Goal: Obtain resource: Download file/media

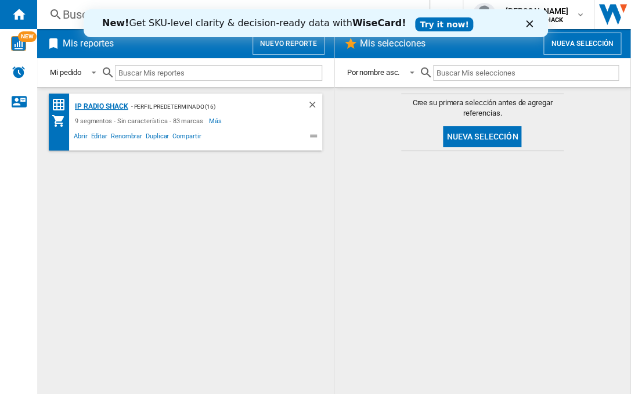
click at [96, 103] on div "IP Radio Shack" at bounding box center [100, 106] width 56 height 15
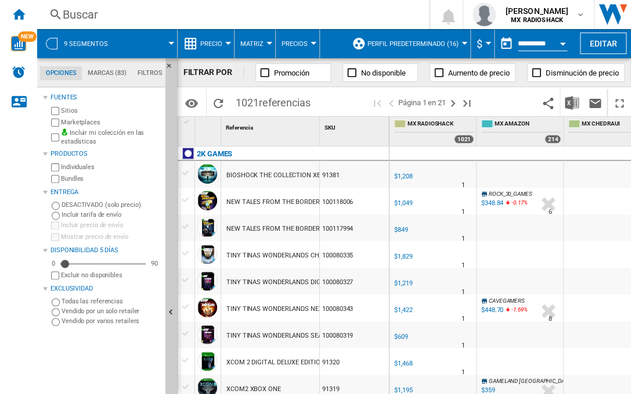
click at [485, 44] on div "Currency" at bounding box center [488, 43] width 6 height 3
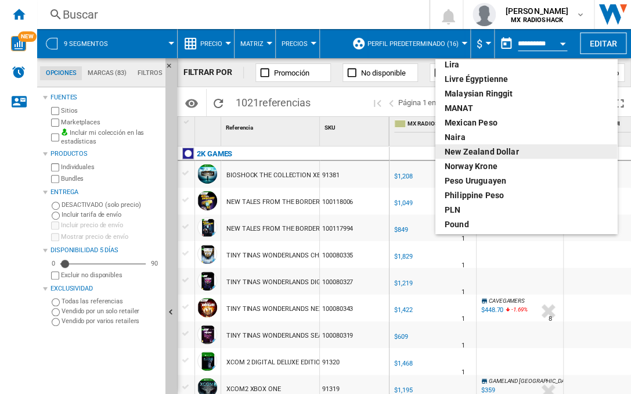
scroll to position [272, 0]
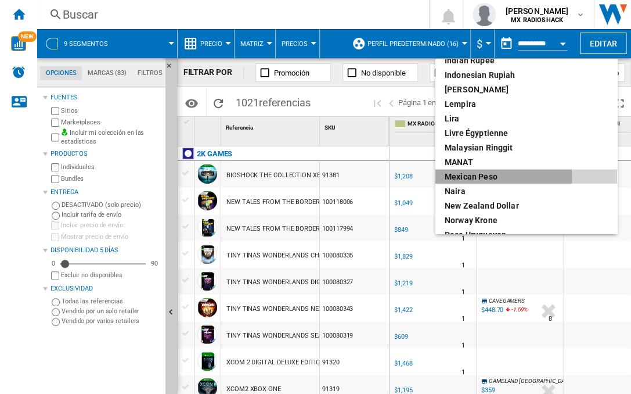
click at [476, 177] on div "Mexican peso" at bounding box center [526, 177] width 163 height 12
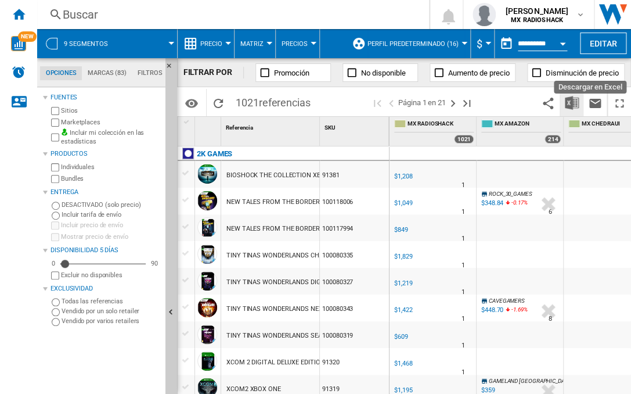
click at [573, 106] on img "Descargar en Excel" at bounding box center [572, 103] width 14 height 14
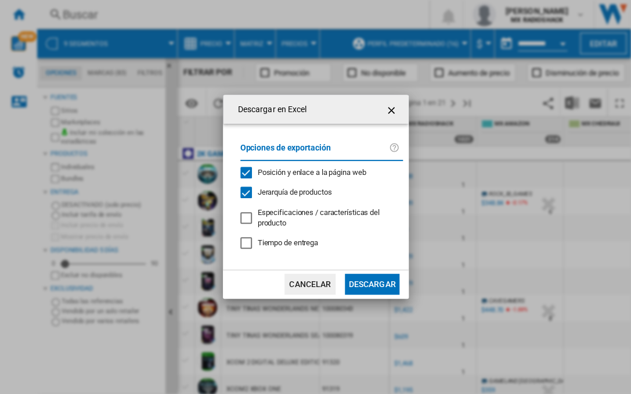
click at [363, 281] on button "Descargar" at bounding box center [372, 283] width 54 height 21
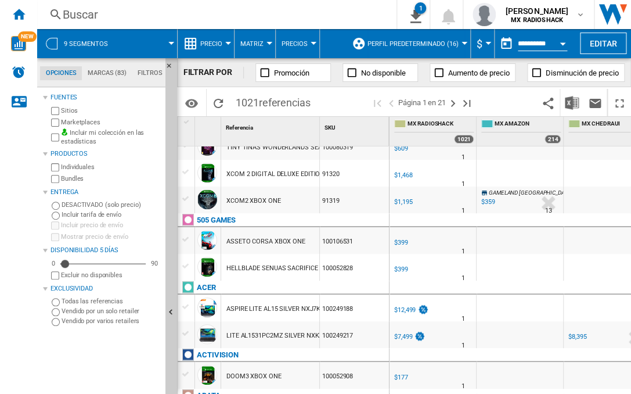
scroll to position [440, 0]
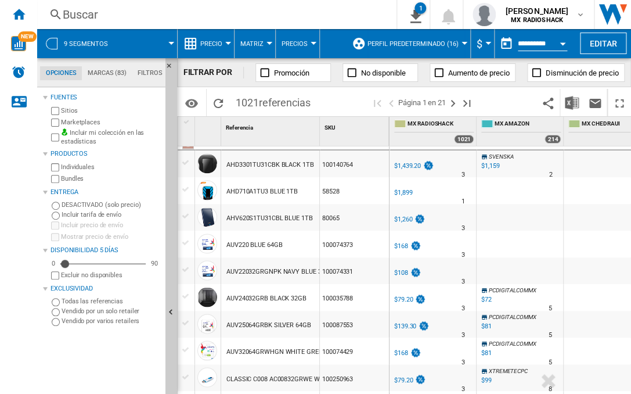
click at [568, 40] on button "Open calendar" at bounding box center [562, 41] width 21 height 21
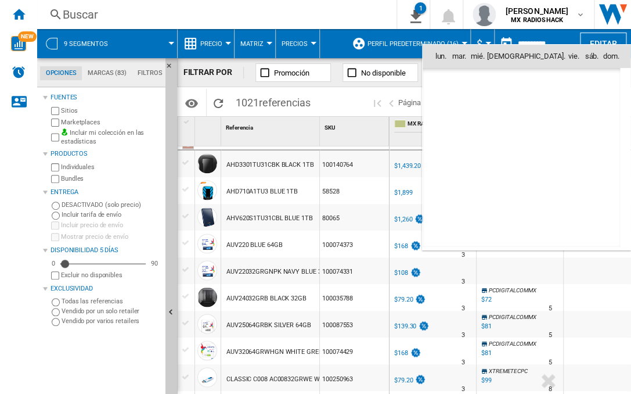
scroll to position [5539, 0]
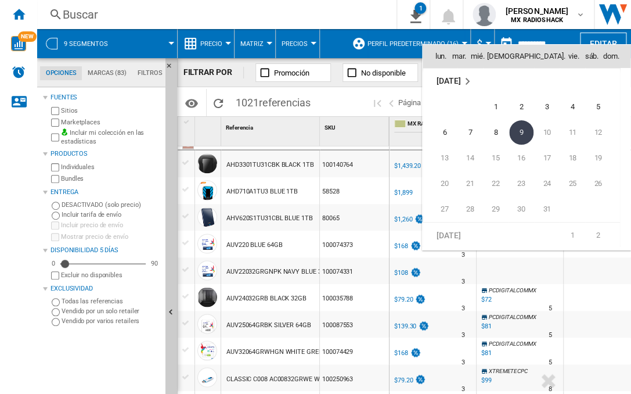
click at [571, 15] on div at bounding box center [315, 197] width 631 height 394
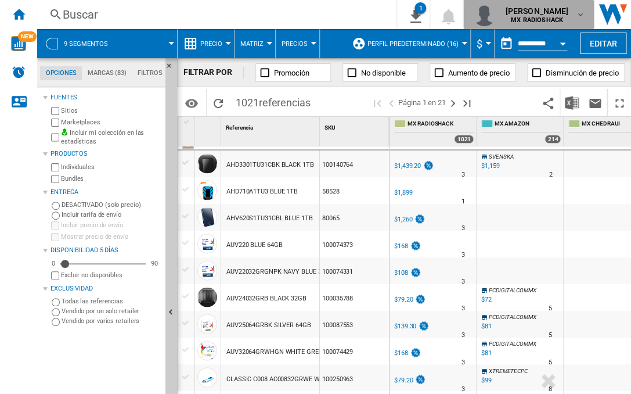
click at [584, 13] on md-icon "button" at bounding box center [579, 14] width 9 height 9
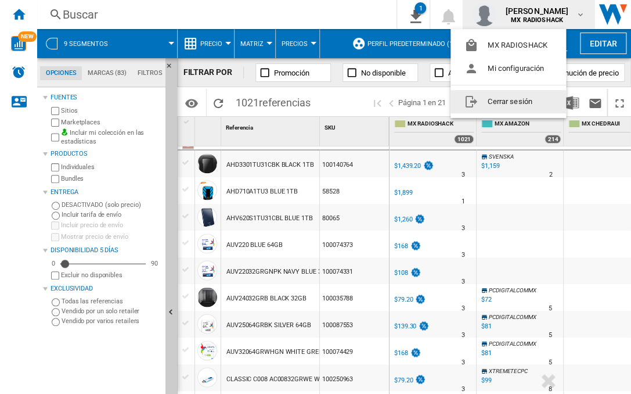
click at [504, 106] on button "Cerrar sesión" at bounding box center [509, 101] width 116 height 23
